Goal: Information Seeking & Learning: Find contact information

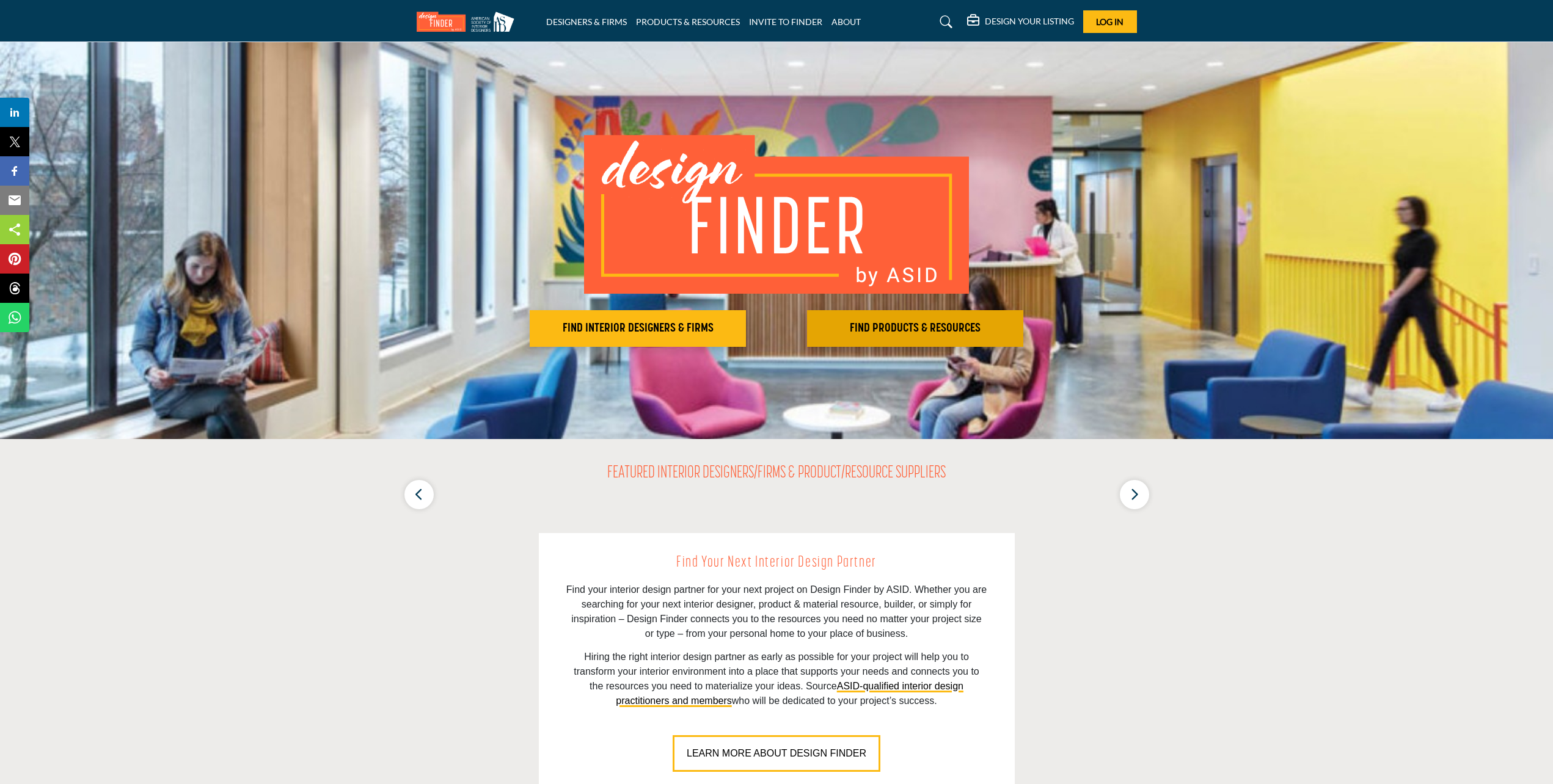
click at [894, 327] on h2 "FIND PRODUCTS & RESOURCES" at bounding box center [915, 328] width 209 height 14
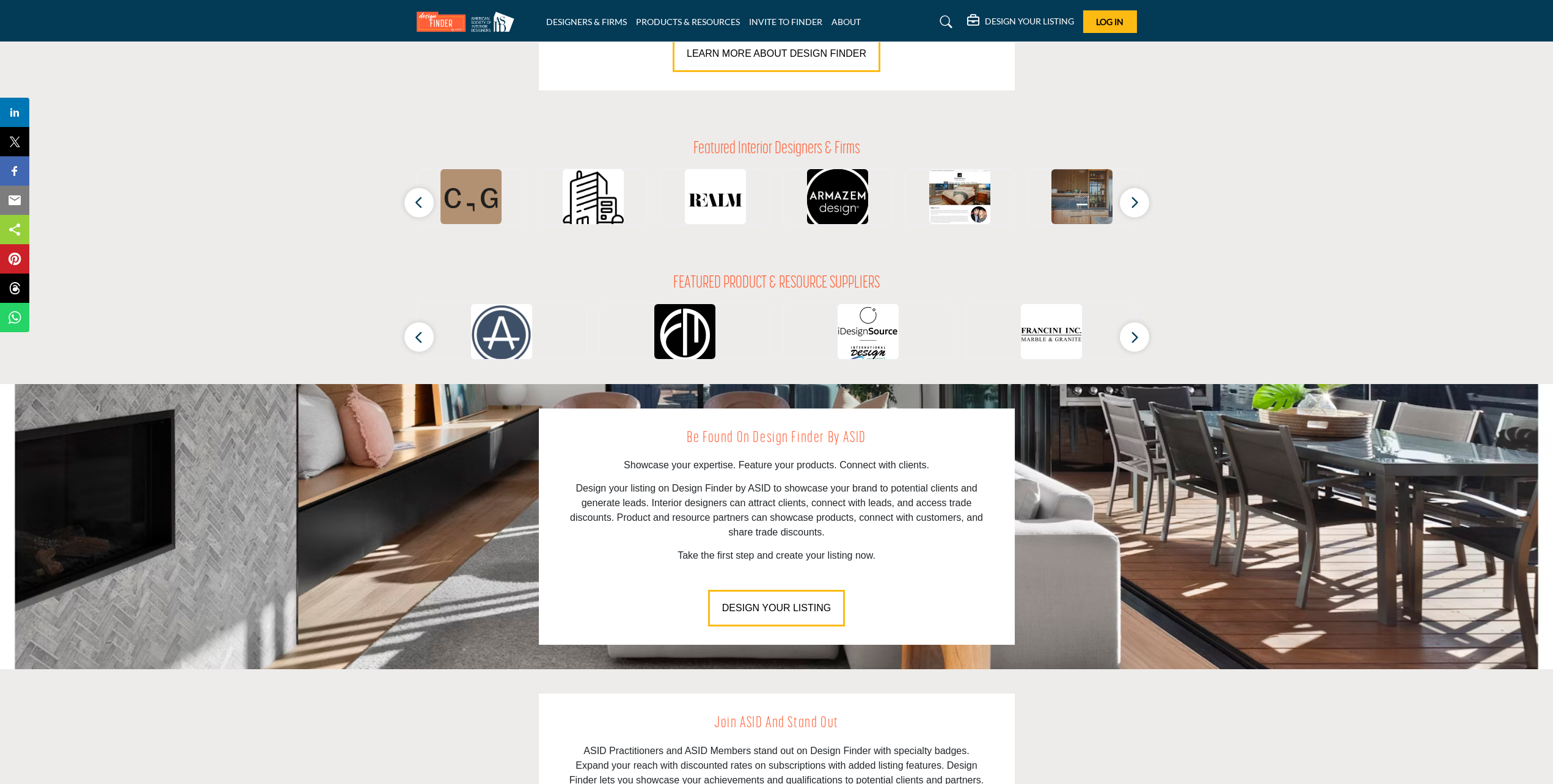
scroll to position [1038, 0]
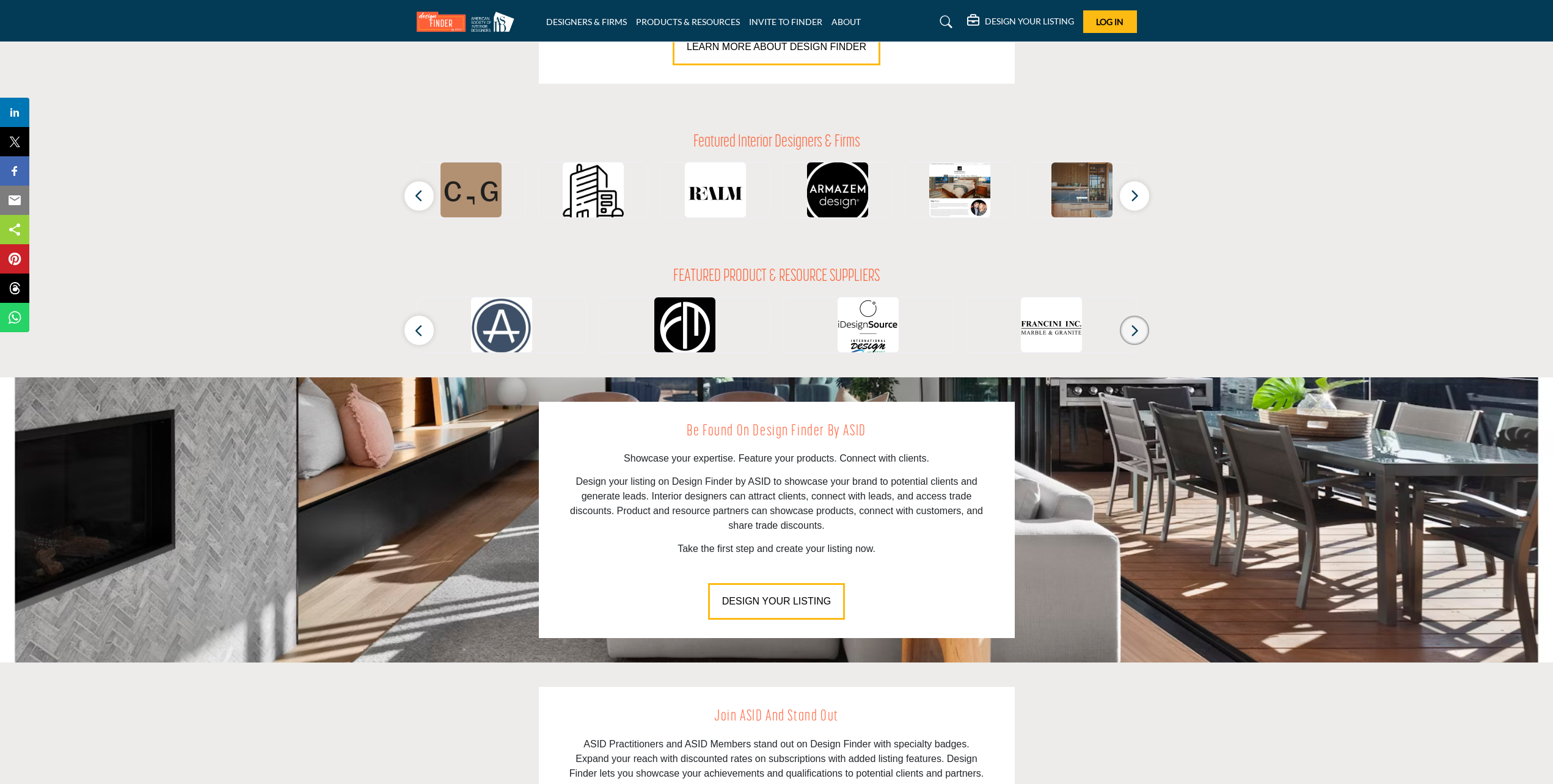
click at [1137, 325] on icon "button" at bounding box center [1134, 331] width 10 height 15
click at [404, 329] on section "FEATURED PRODUCT & RESOURCE SUPPLIERS ‹ ›" at bounding box center [776, 310] width 1553 height 135
click at [405, 324] on button "button" at bounding box center [419, 330] width 30 height 30
click at [420, 324] on icon "button" at bounding box center [419, 331] width 10 height 15
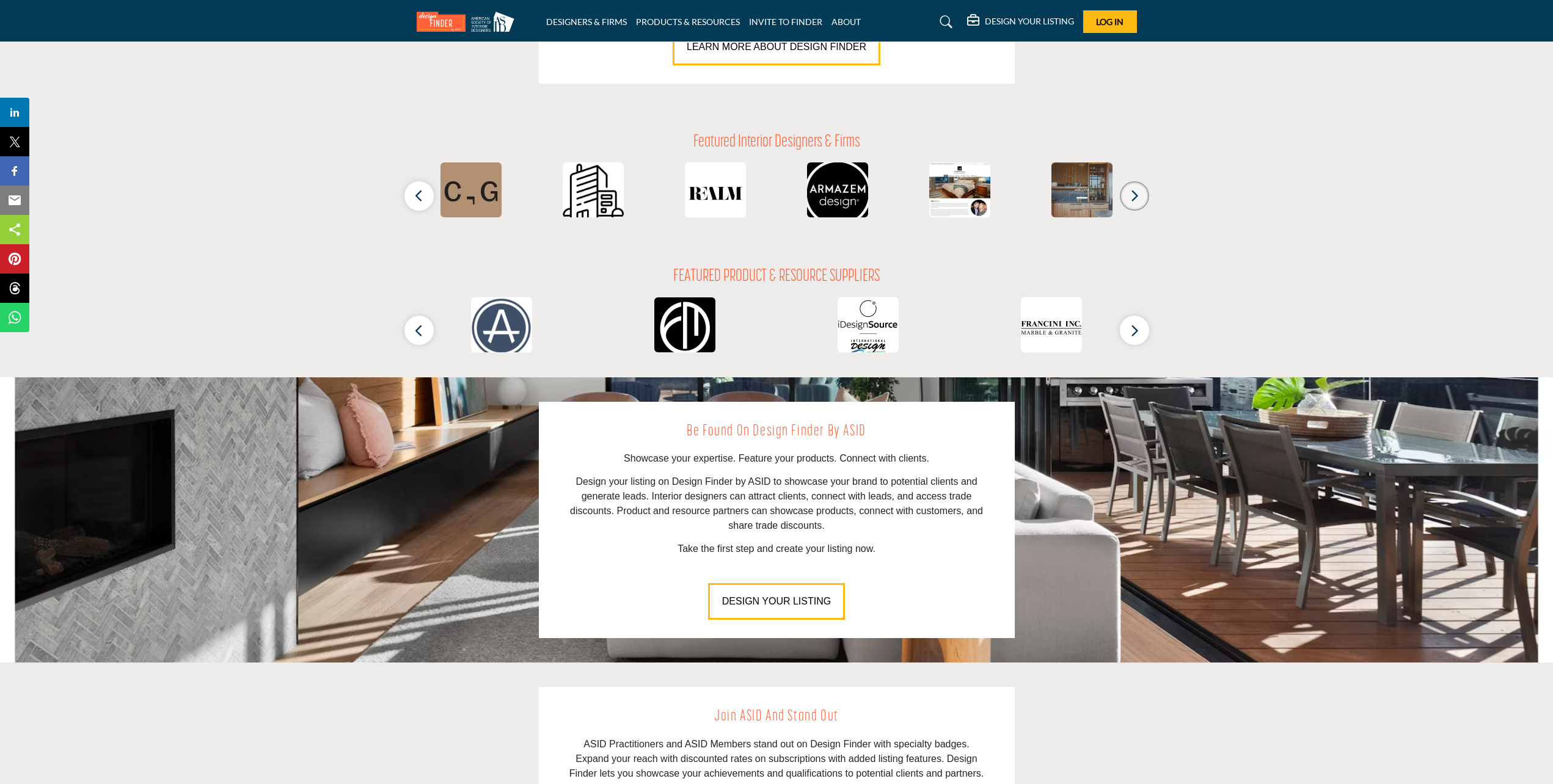
click at [1124, 192] on button "button" at bounding box center [1134, 196] width 30 height 30
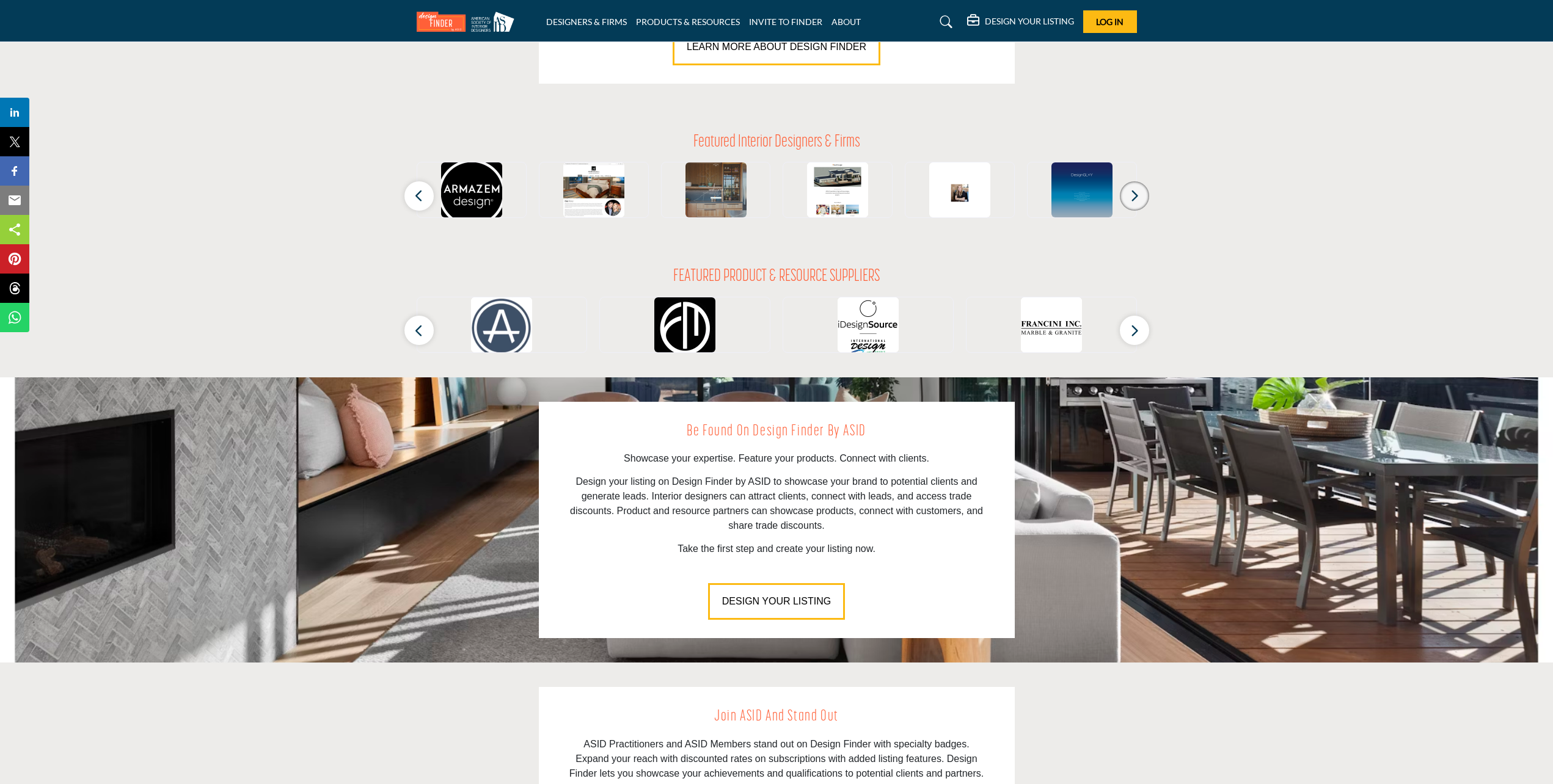
click at [1126, 192] on button "button" at bounding box center [1134, 196] width 30 height 30
click at [1133, 194] on icon "button" at bounding box center [1134, 196] width 10 height 15
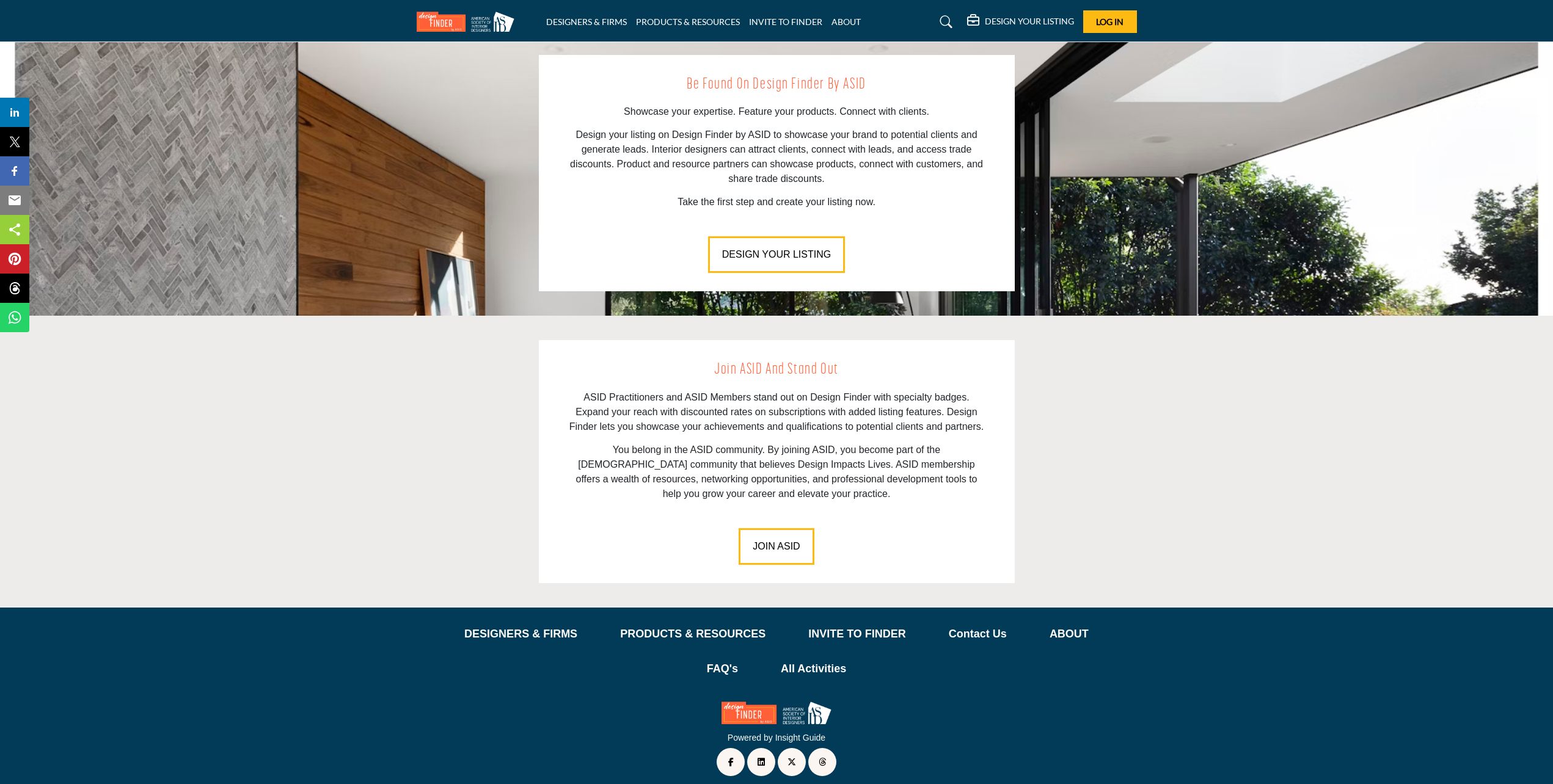
scroll to position [1394, 0]
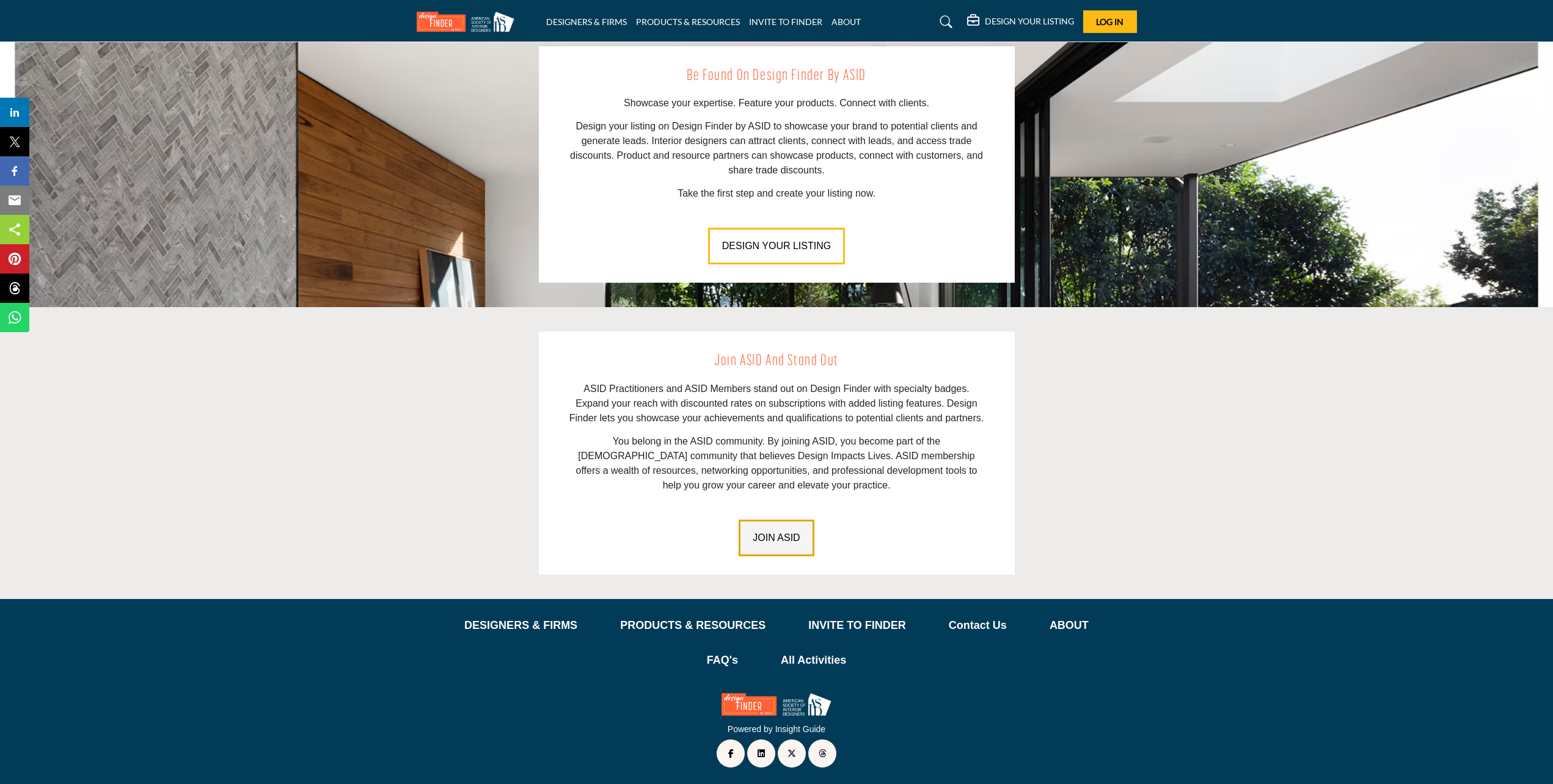
drag, startPoint x: 771, startPoint y: 529, endPoint x: 781, endPoint y: 544, distance: 18.0
click at [781, 544] on button "JOIN ASID" at bounding box center [776, 538] width 76 height 36
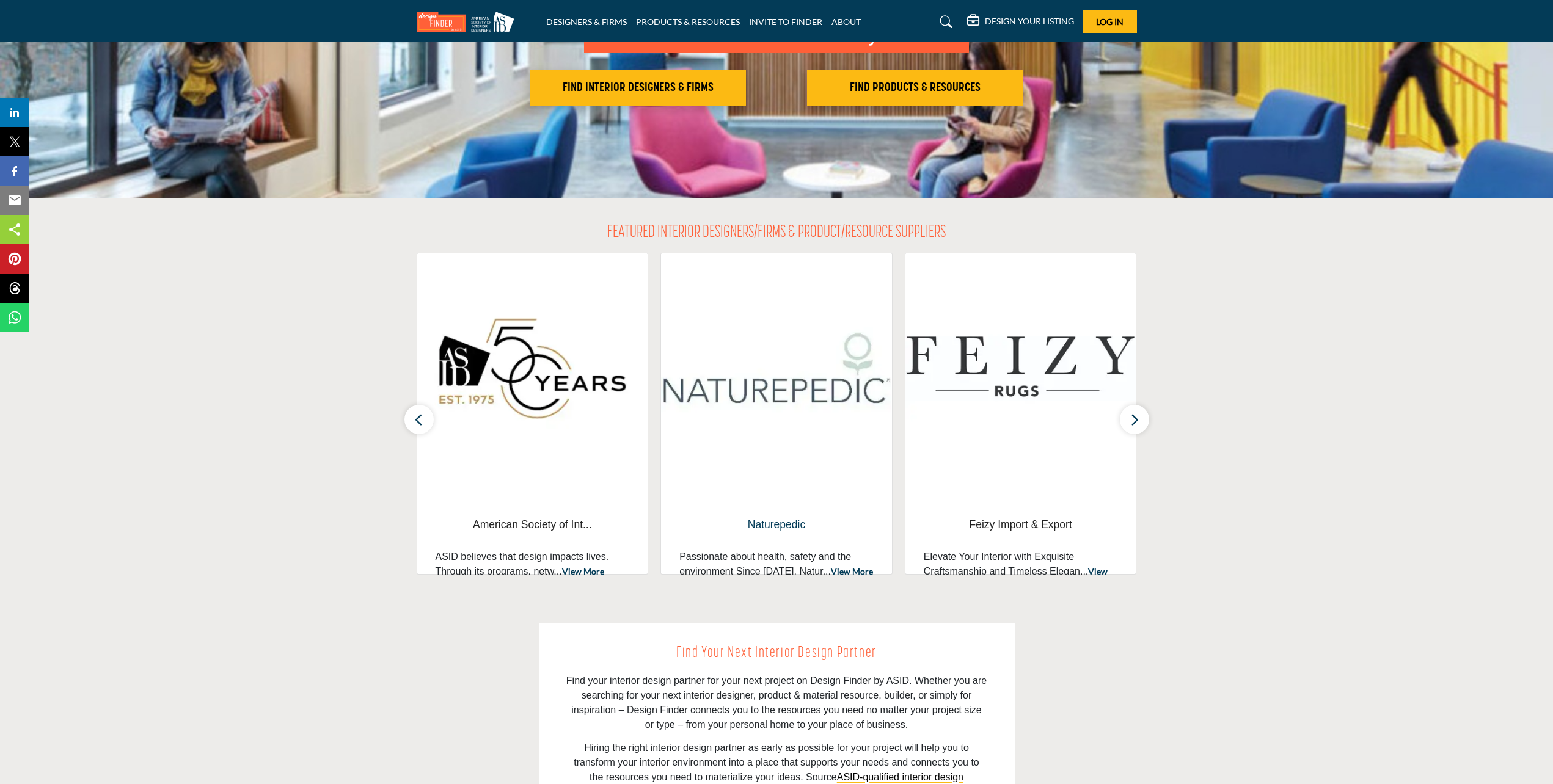
scroll to position [0, 0]
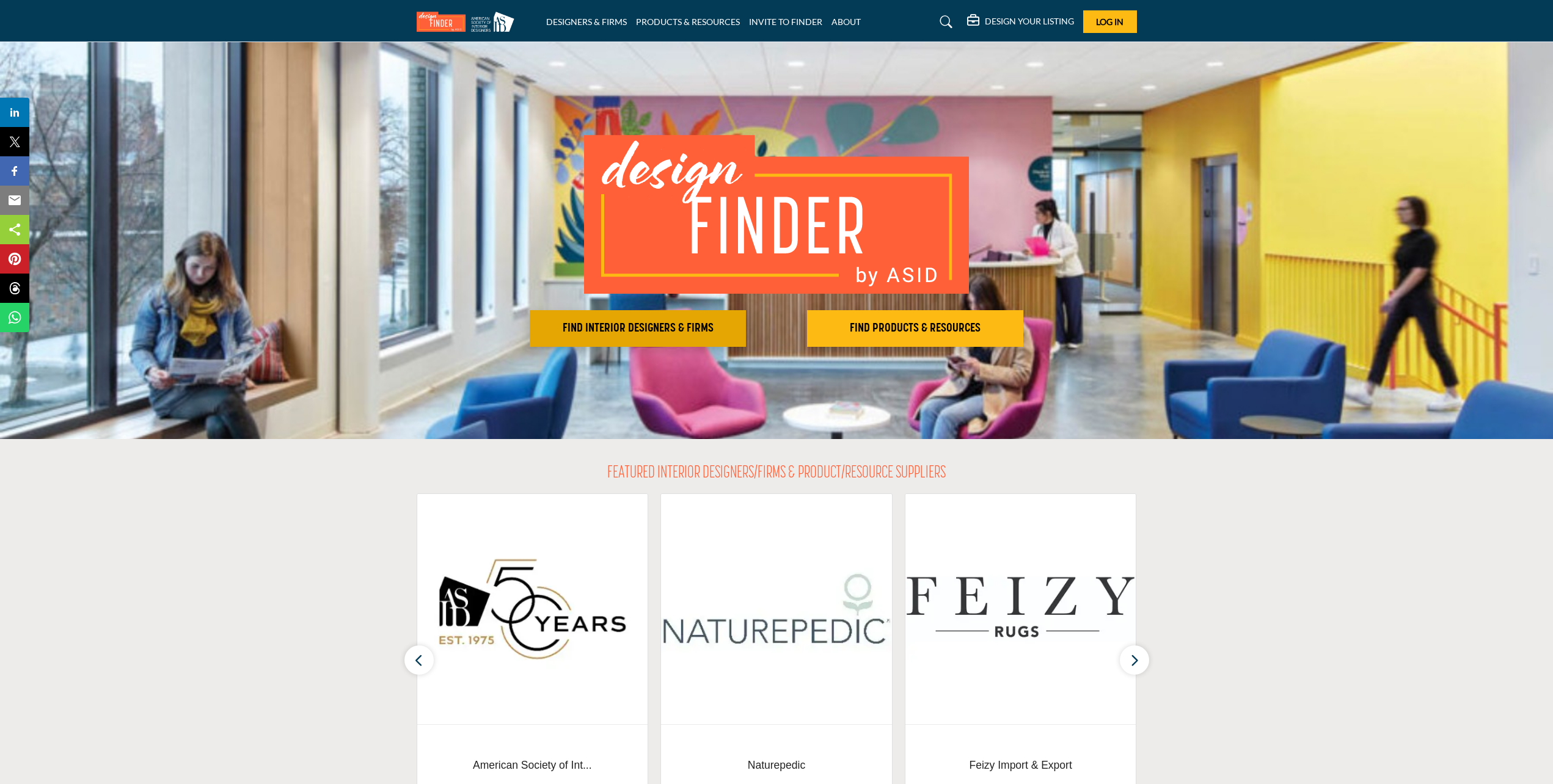
click at [667, 317] on button "FIND INTERIOR DESIGNERS & FIRMS" at bounding box center [638, 329] width 216 height 36
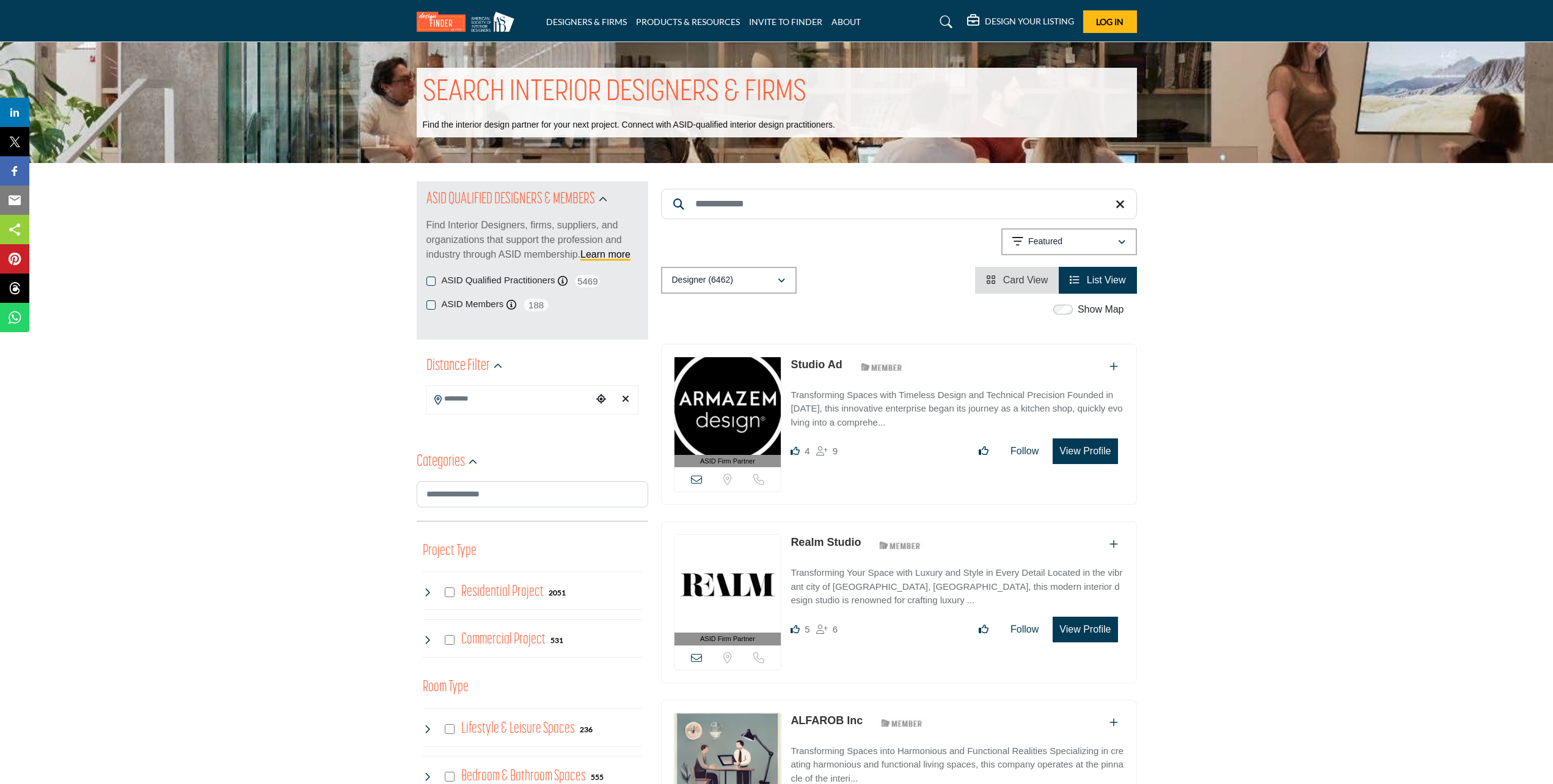
click at [766, 207] on input "Search Keyword" at bounding box center [899, 204] width 476 height 31
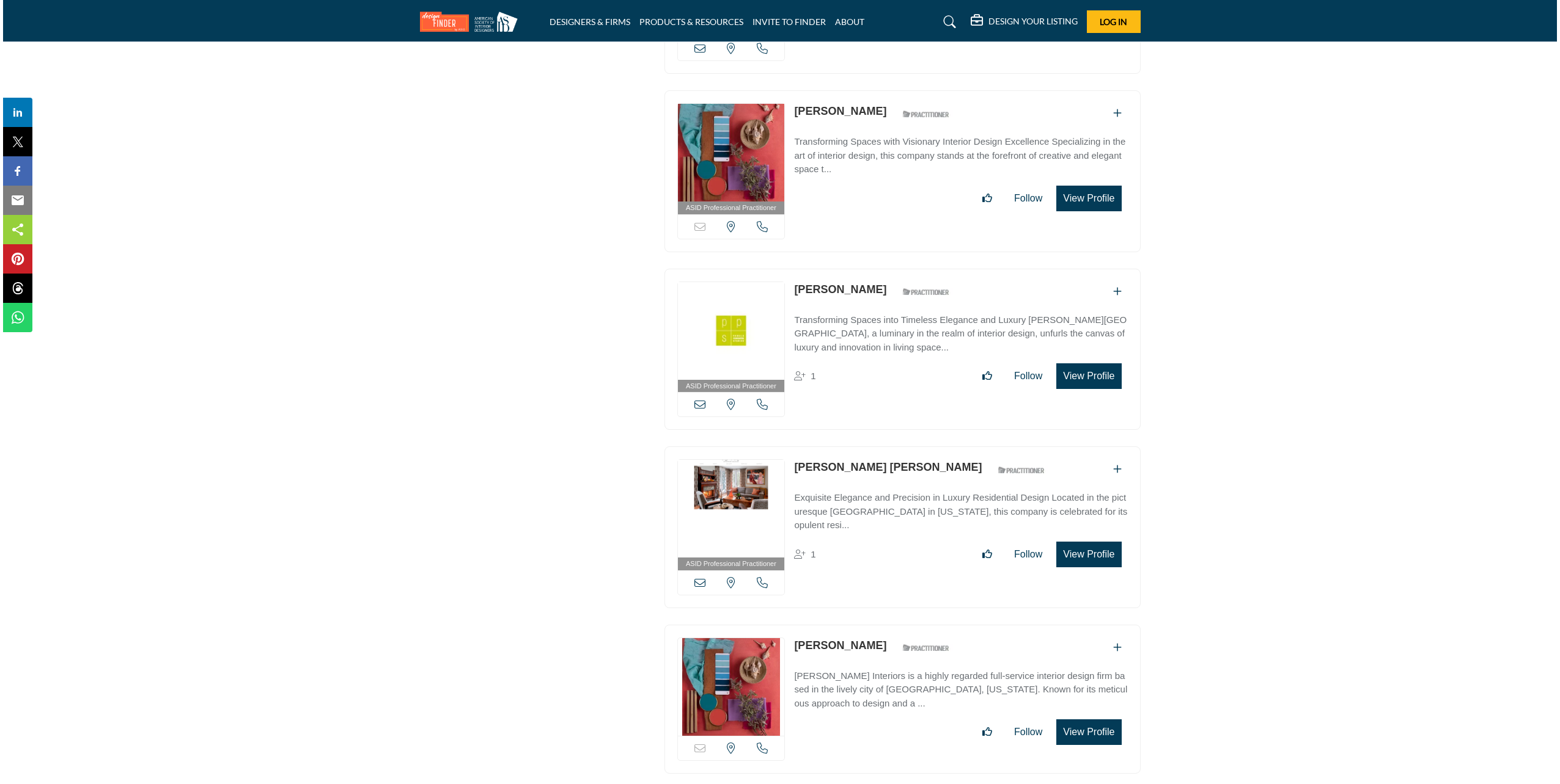
scroll to position [8186, 0]
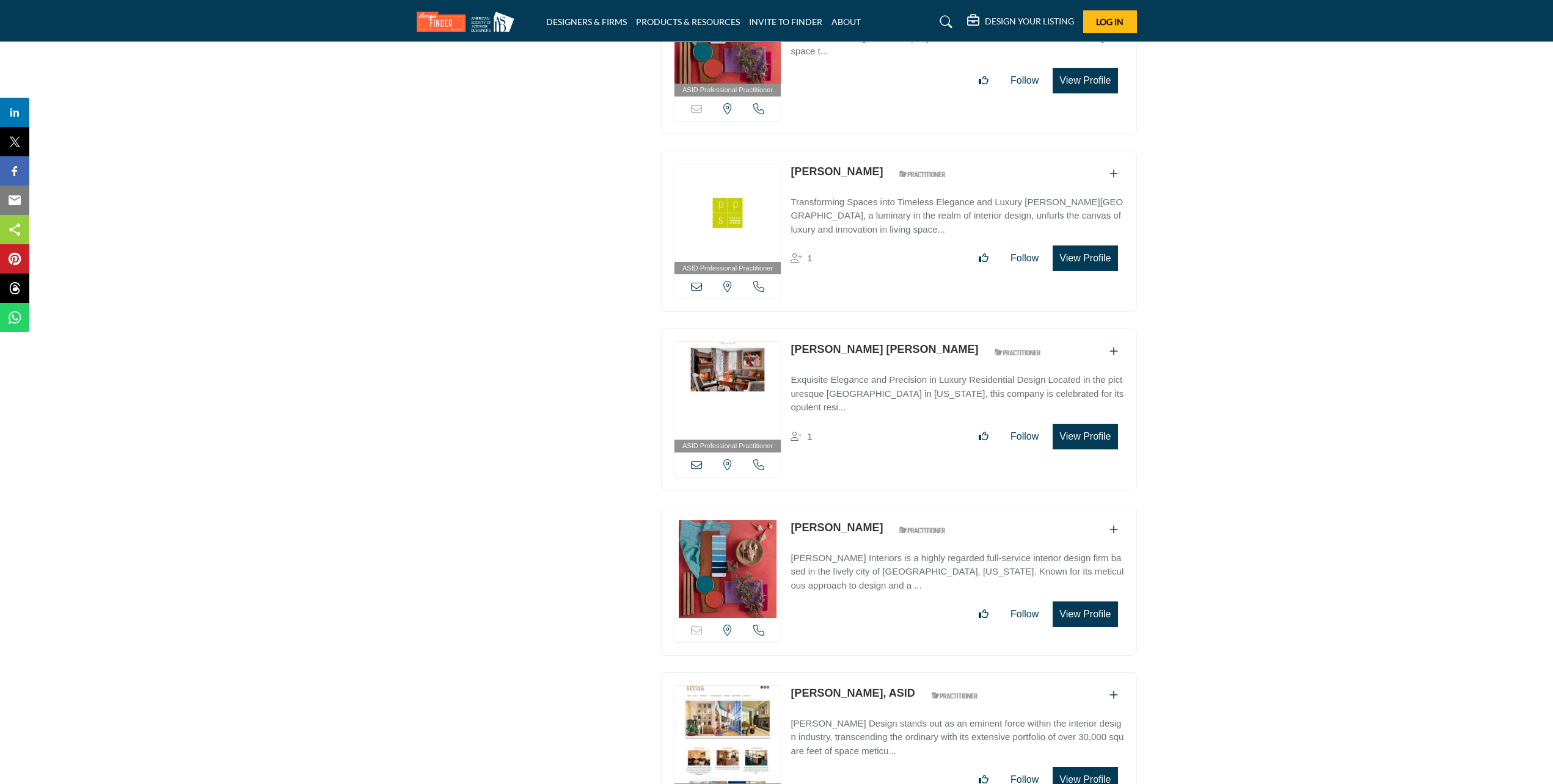
click at [1080, 424] on button "View Profile" at bounding box center [1085, 436] width 65 height 26
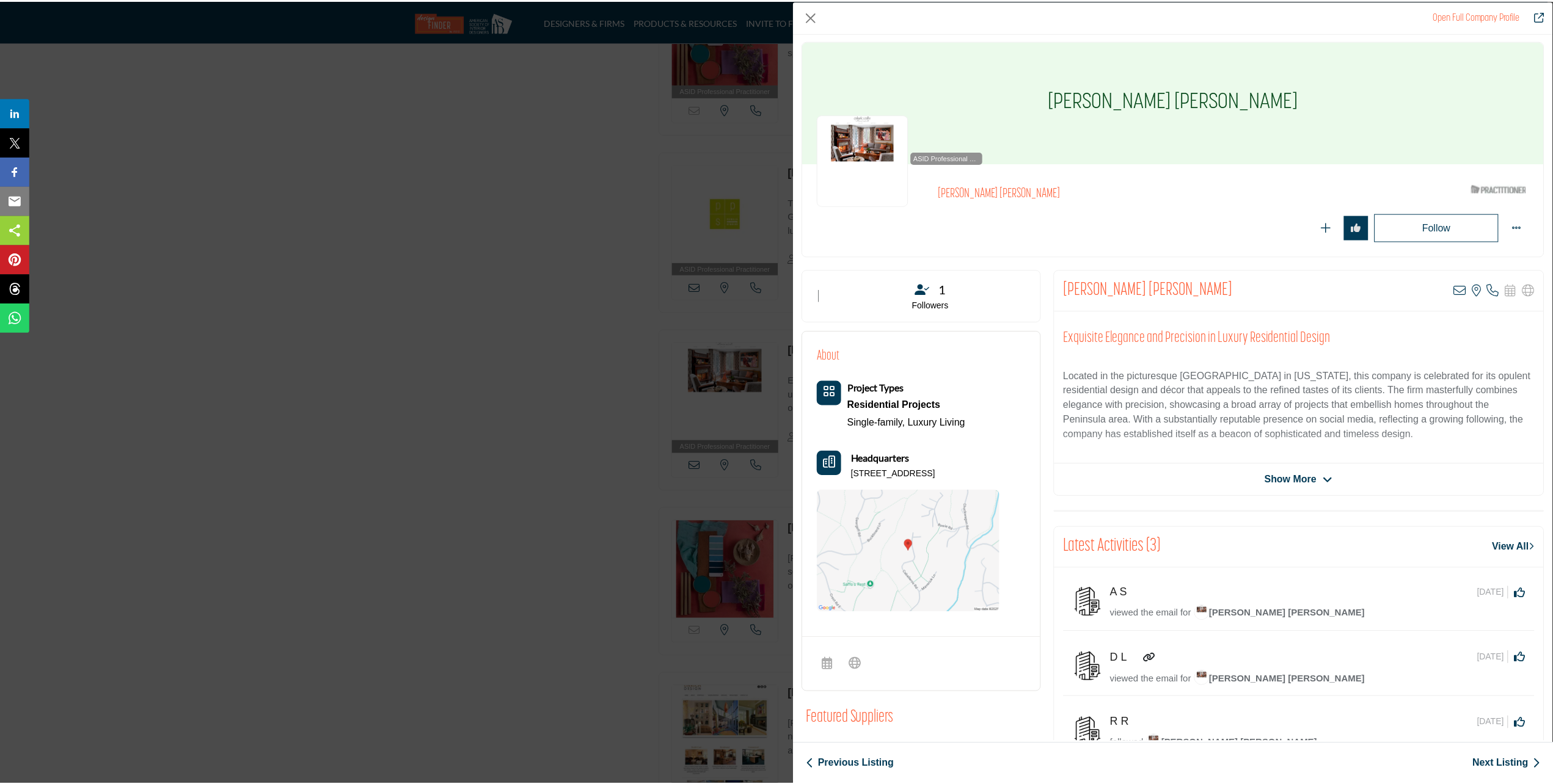
scroll to position [0, 0]
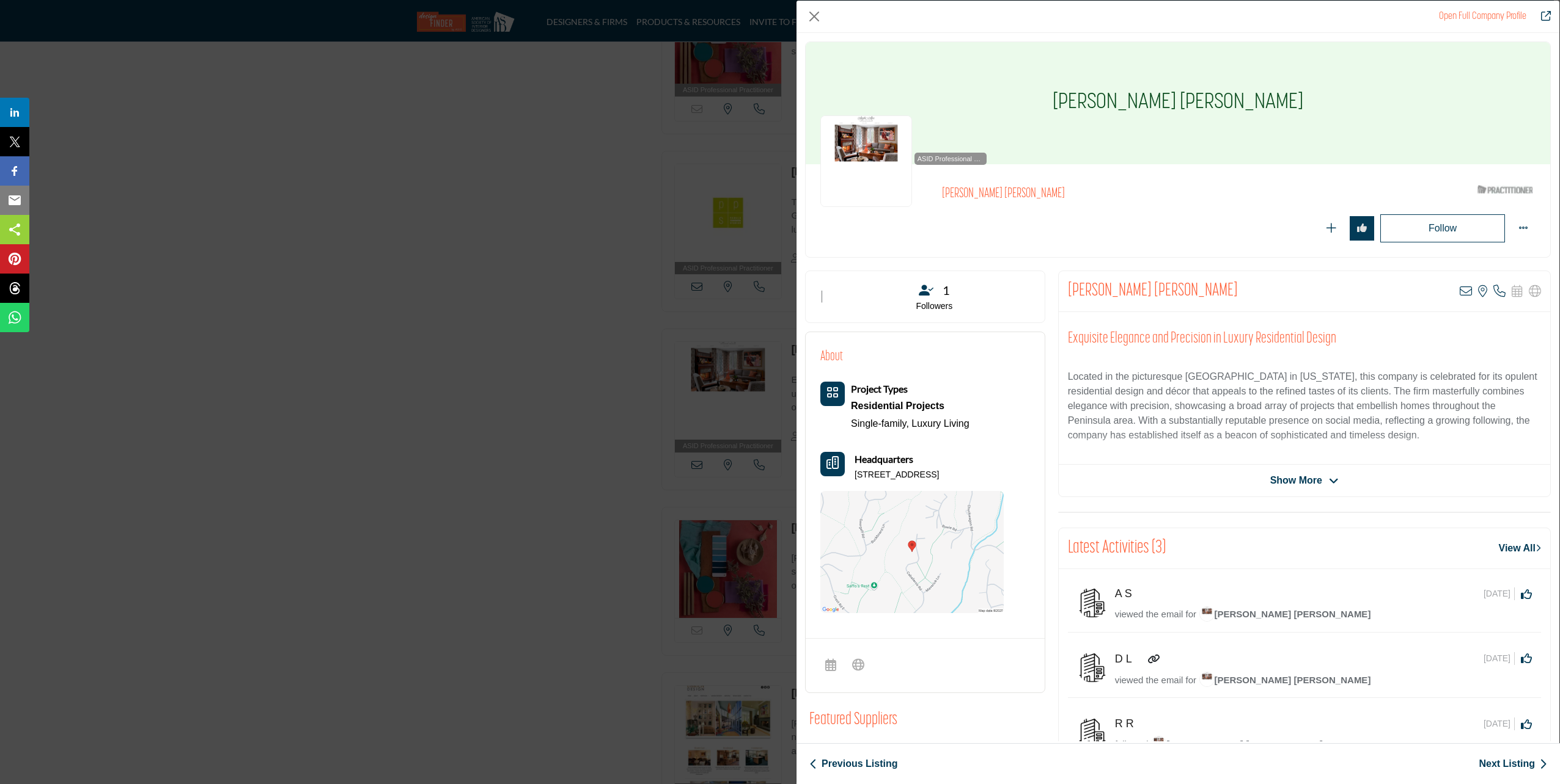
click at [824, 19] on div "Open Full Company Profile" at bounding box center [1177, 17] width 762 height 33
click at [804, 11] on div "Open Full Company Profile" at bounding box center [1177, 17] width 762 height 33
click at [813, 18] on button "Close" at bounding box center [814, 16] width 18 height 18
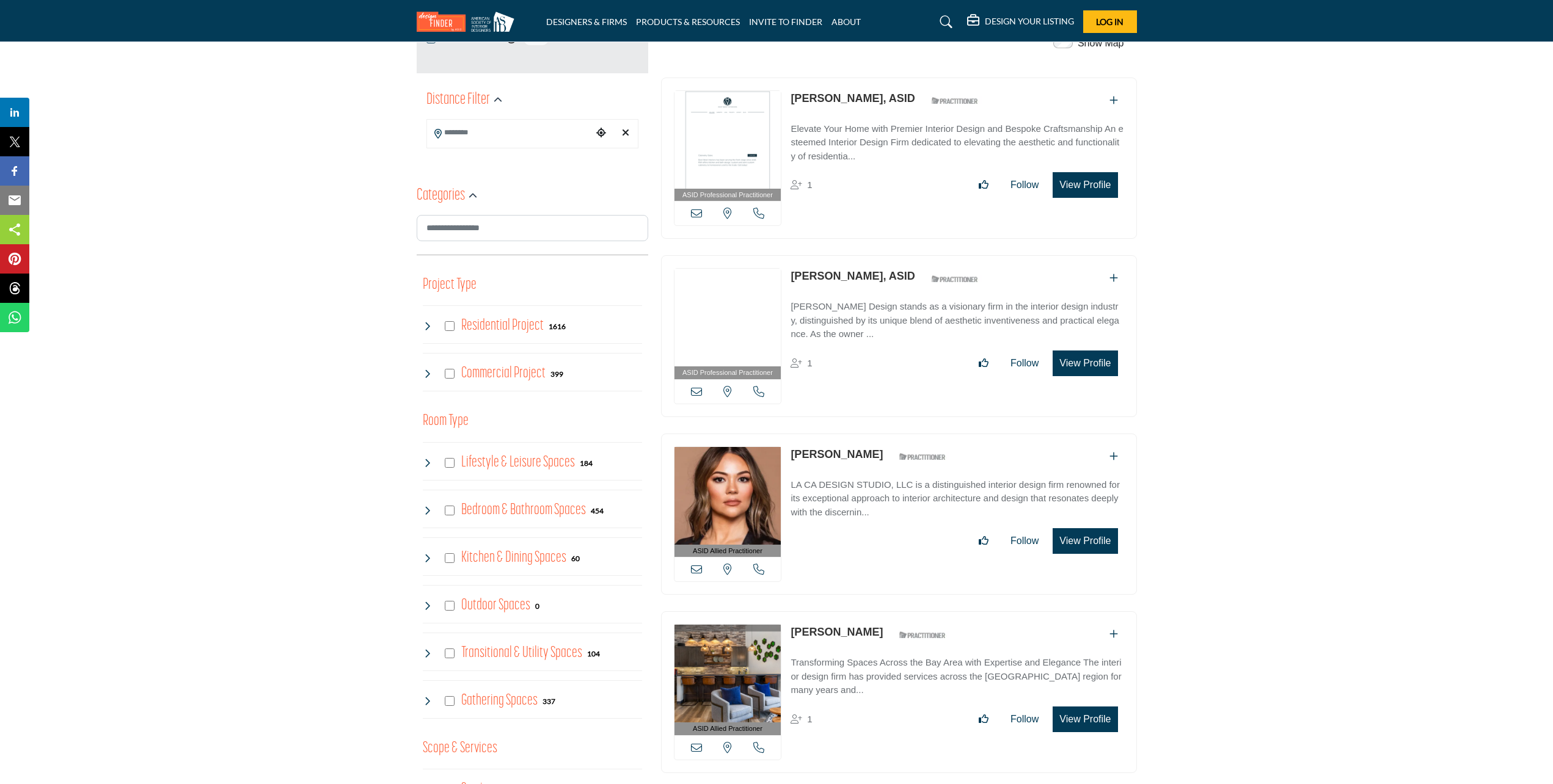
scroll to position [245, 0]
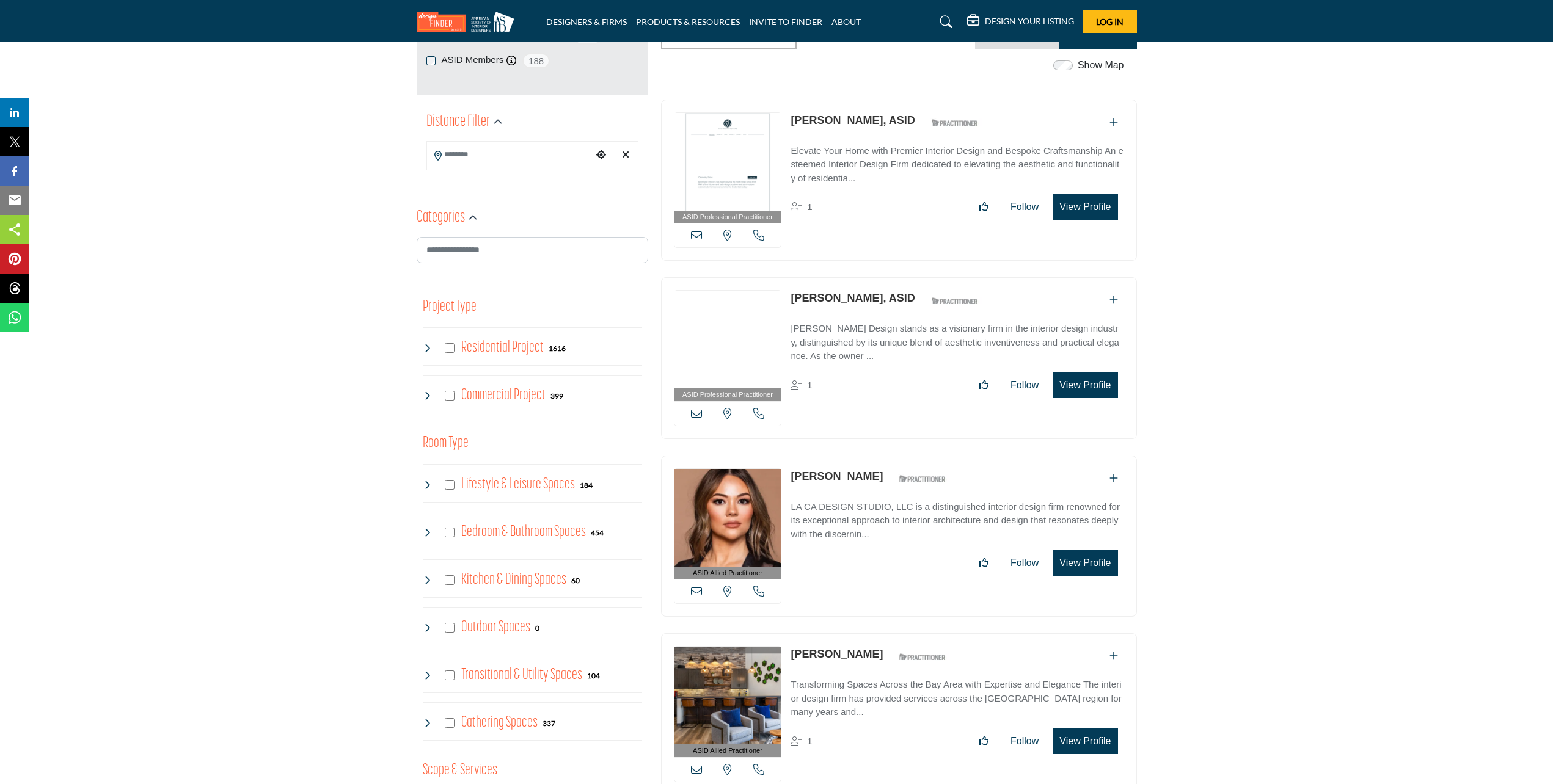
click at [448, 341] on div "Residential Project 1616" at bounding box center [494, 348] width 143 height 22
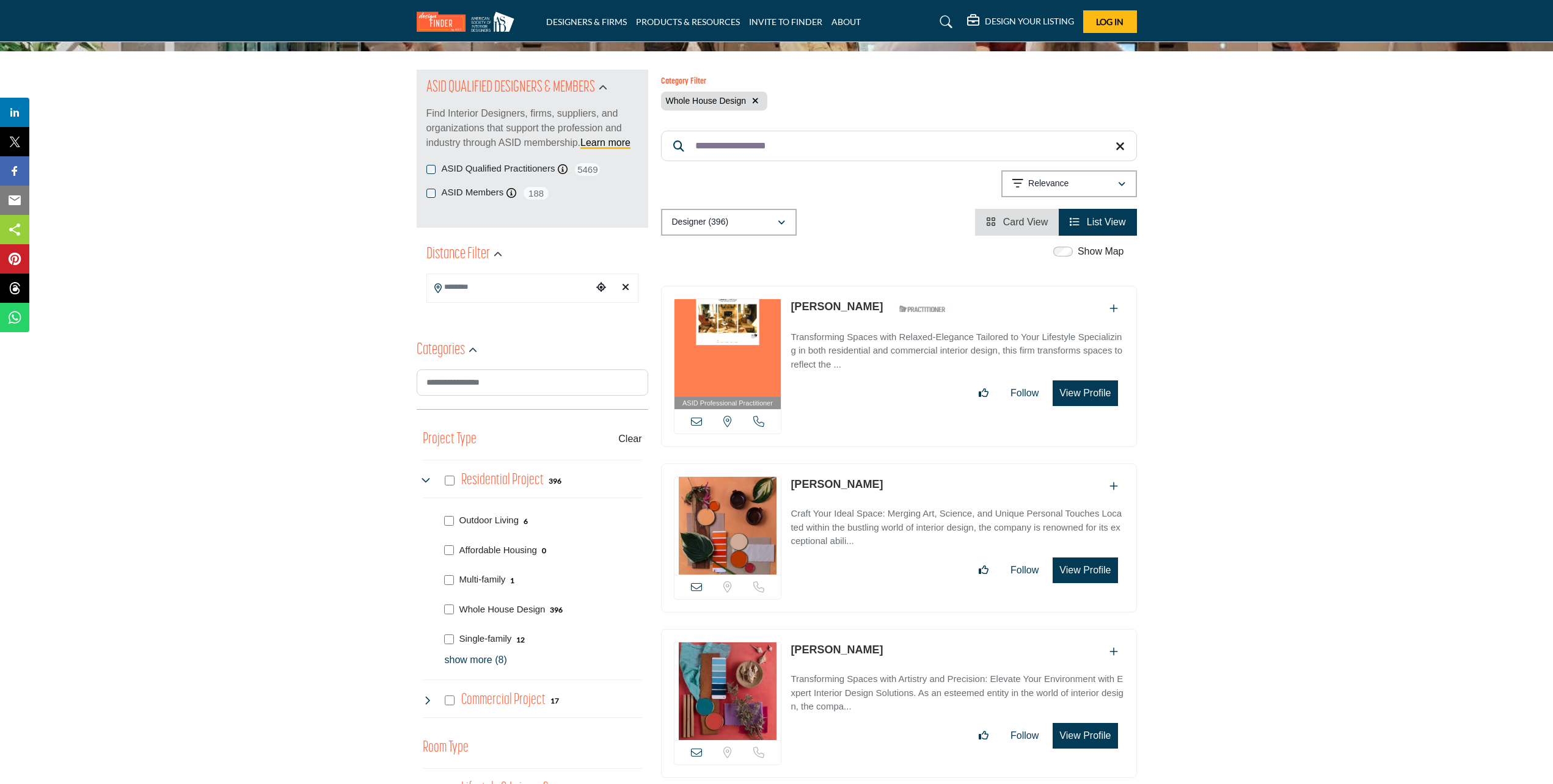
scroll to position [61, 0]
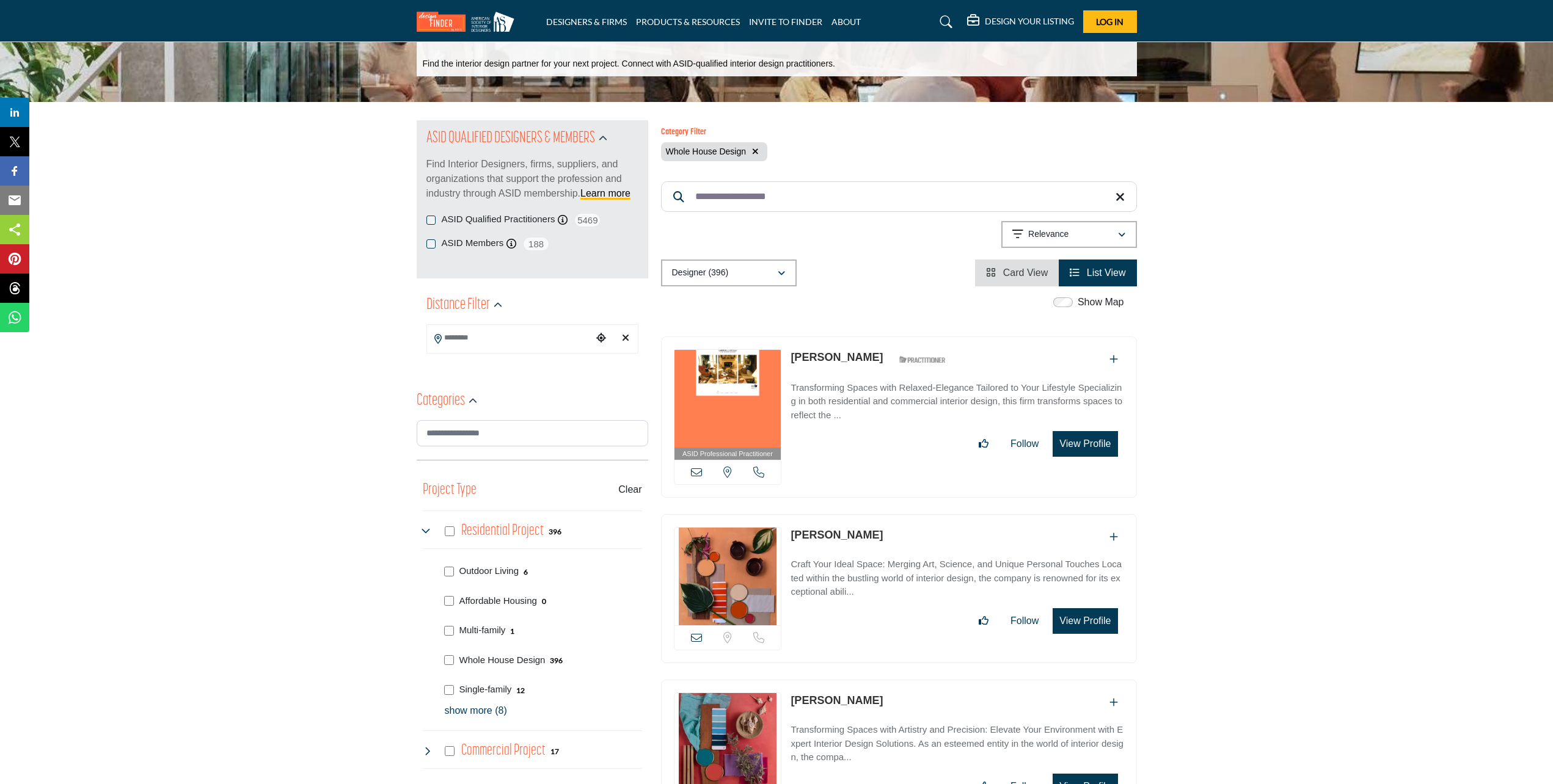
click at [1071, 444] on button "View Profile" at bounding box center [1085, 444] width 65 height 26
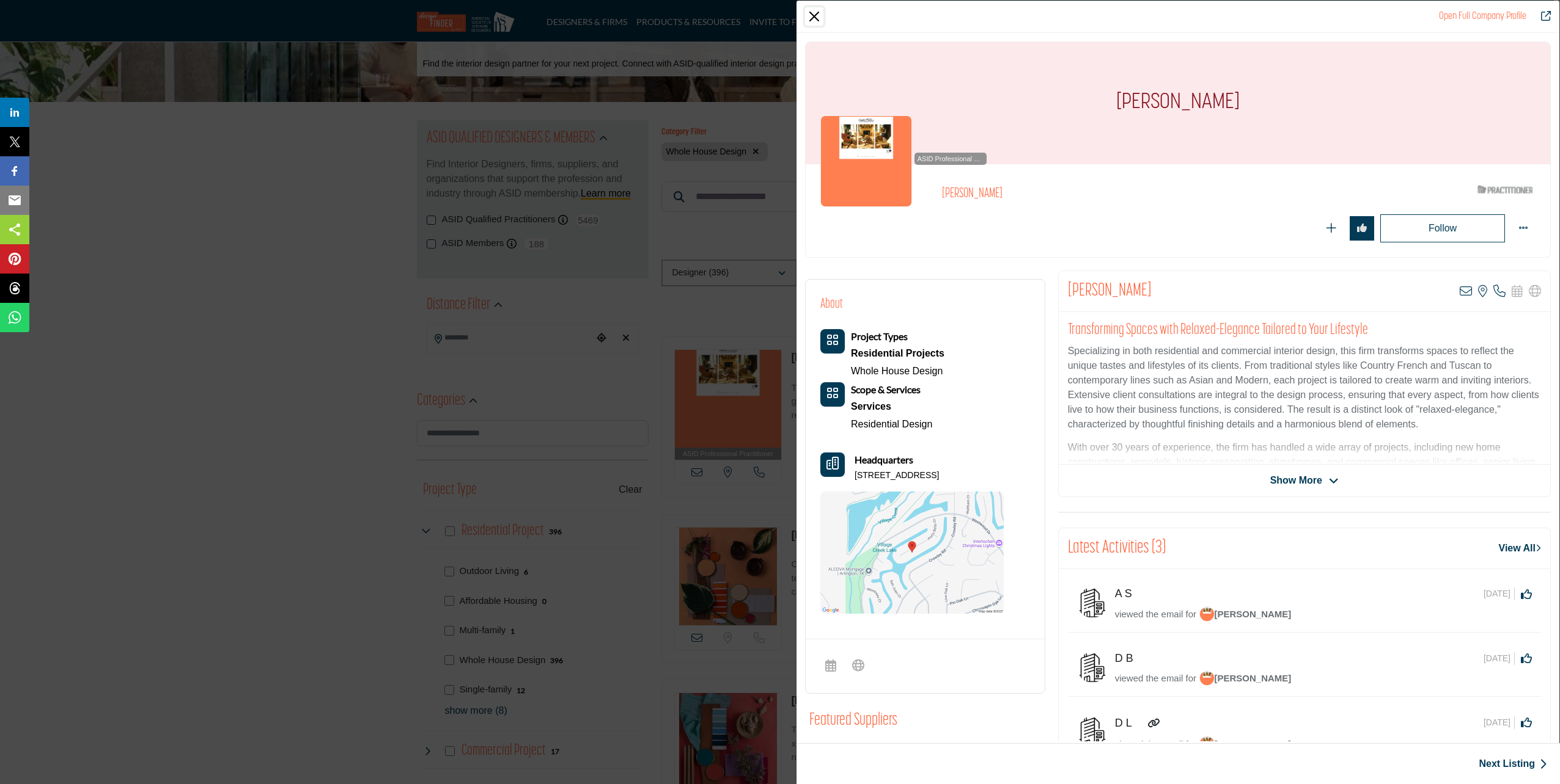
click at [817, 17] on button "Close" at bounding box center [814, 16] width 18 height 18
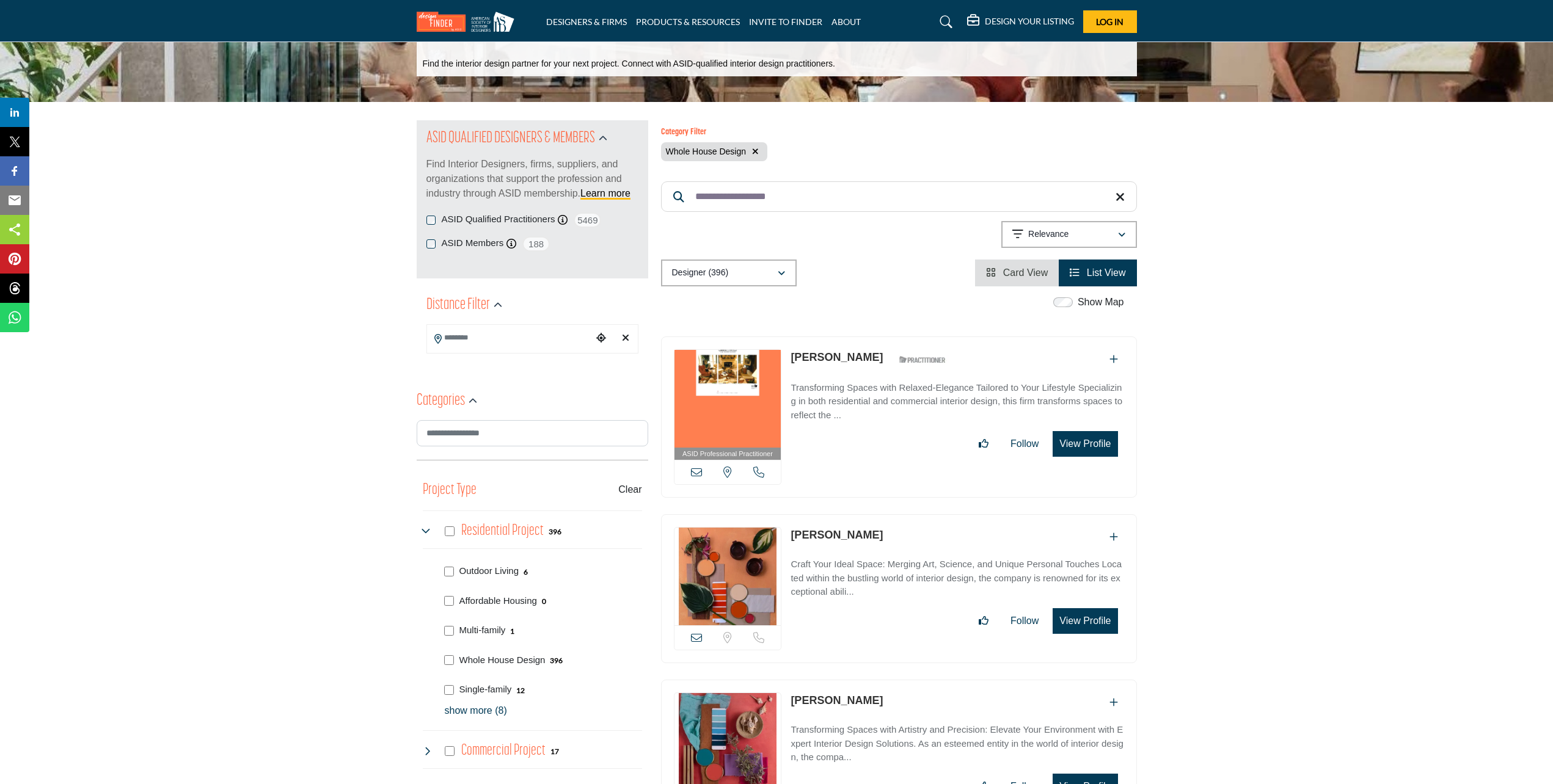
drag, startPoint x: 802, startPoint y: 195, endPoint x: 529, endPoint y: 194, distance: 273.0
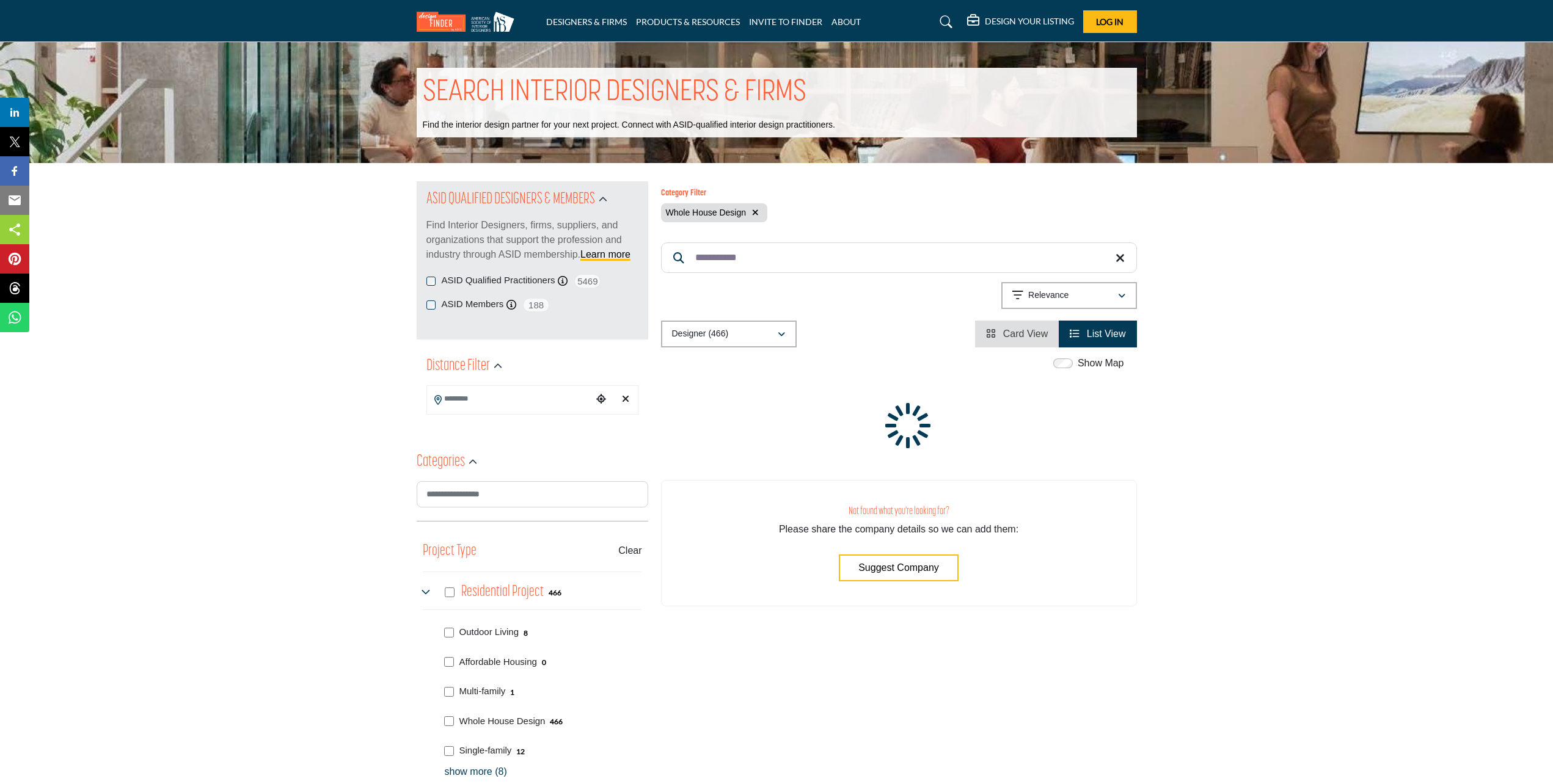
type input "**********"
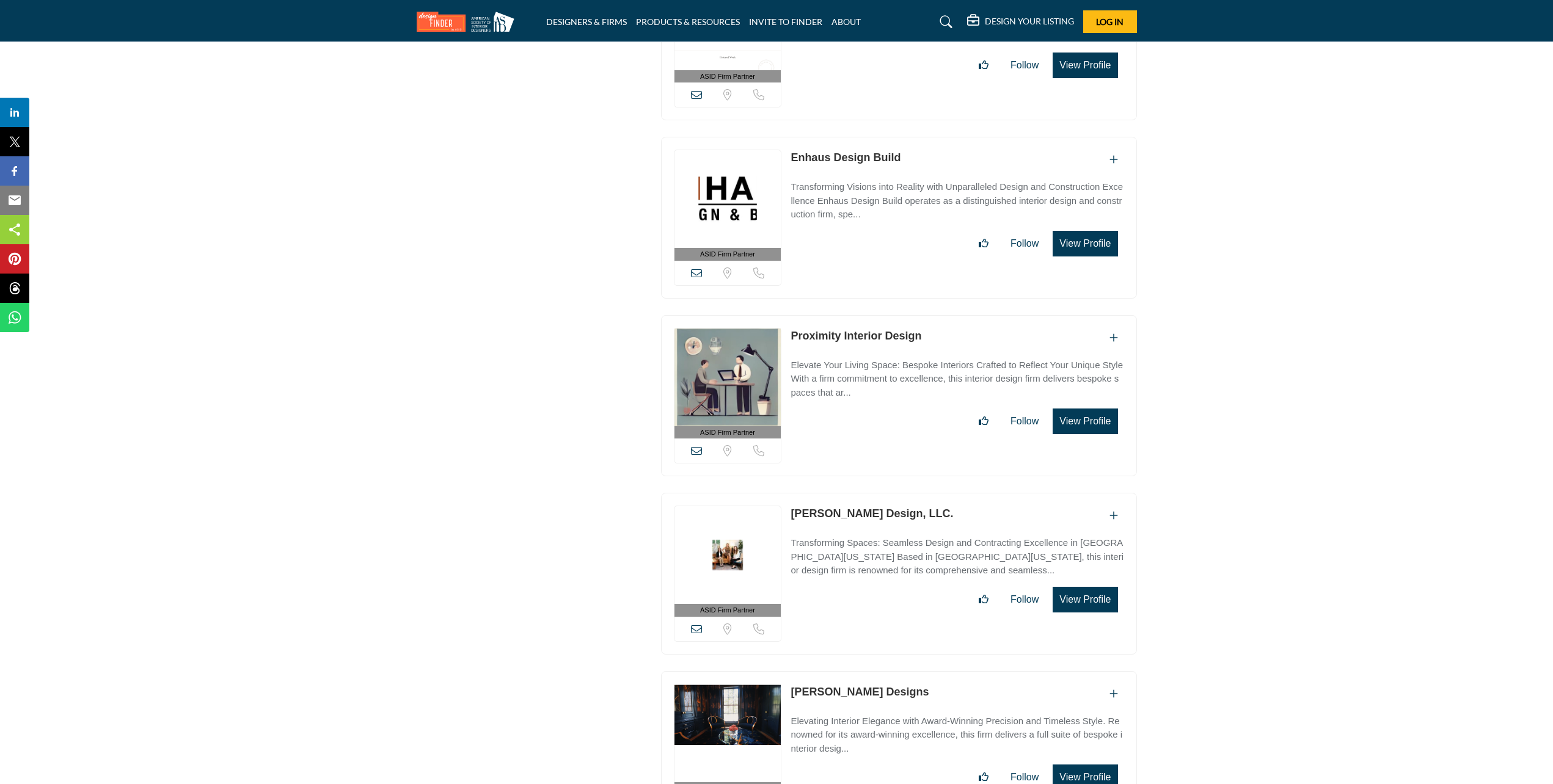
scroll to position [2016, 0]
